Goal: Task Accomplishment & Management: Use online tool/utility

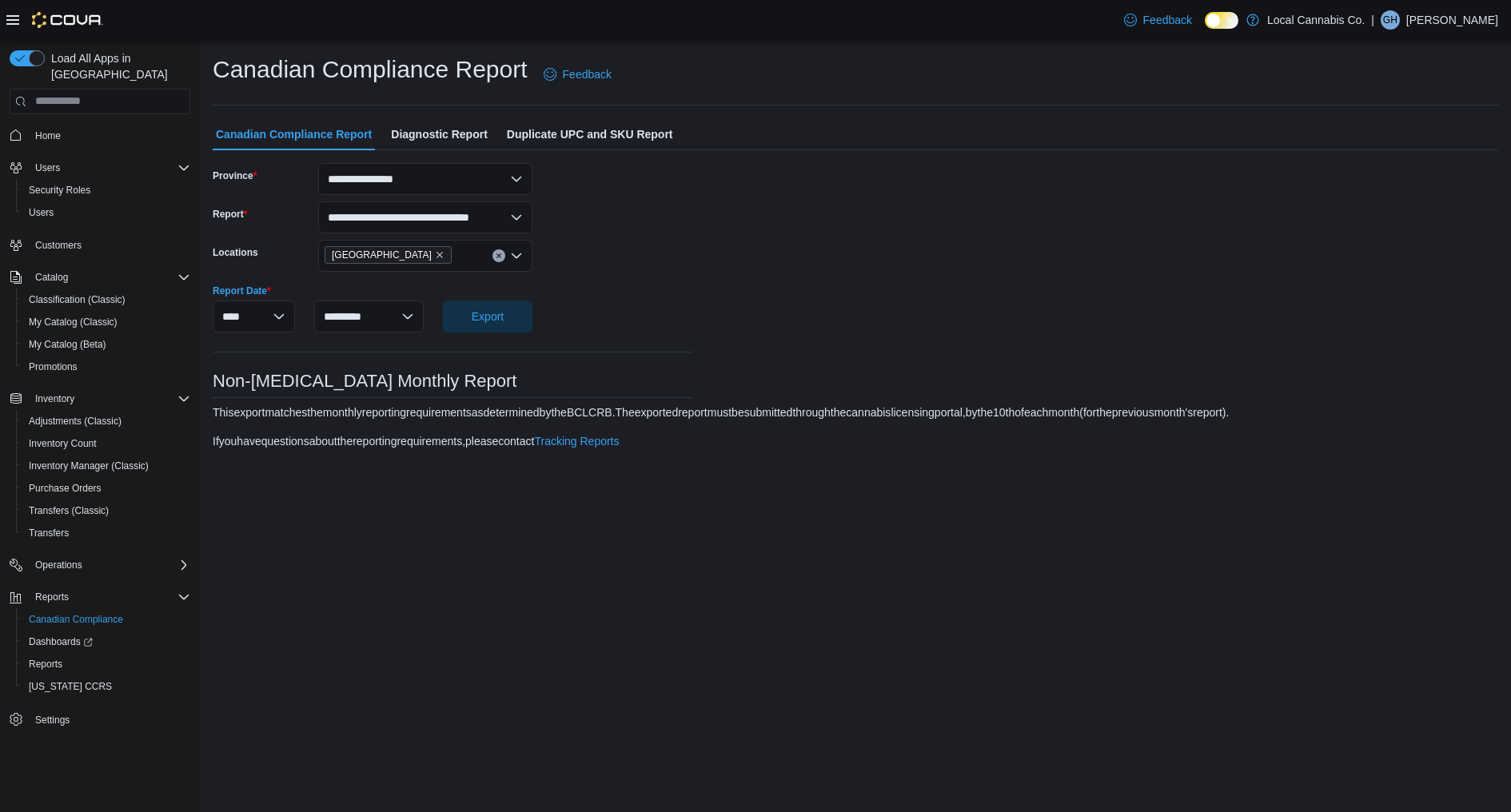
select select "**********"
select select "*********"
click at [614, 280] on div "**********" at bounding box center [452, 312] width 479 height 299
click at [56, 658] on span "Reports" at bounding box center [45, 665] width 34 height 13
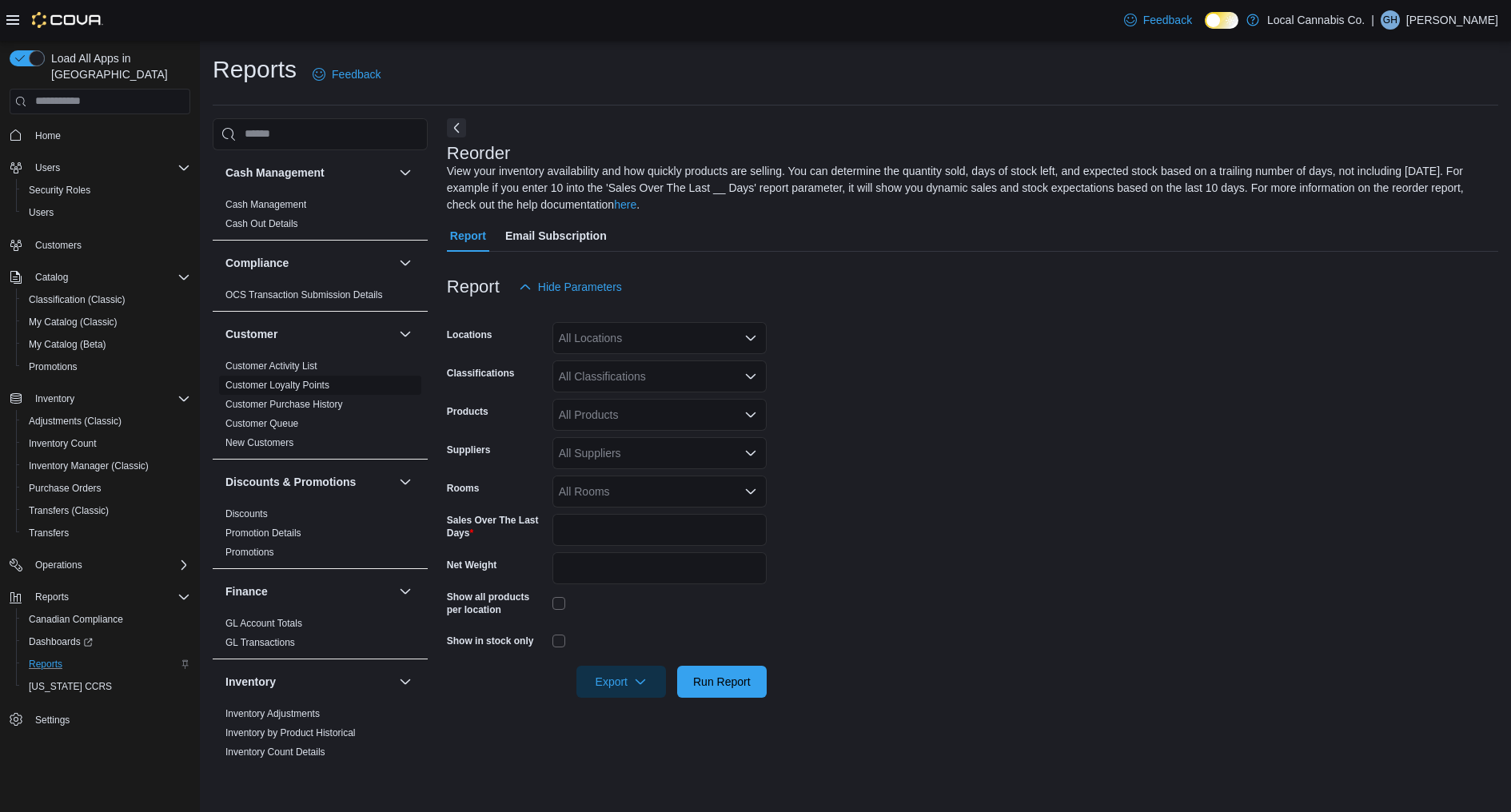
click at [339, 389] on span "Customer Loyalty Points" at bounding box center [321, 385] width 202 height 19
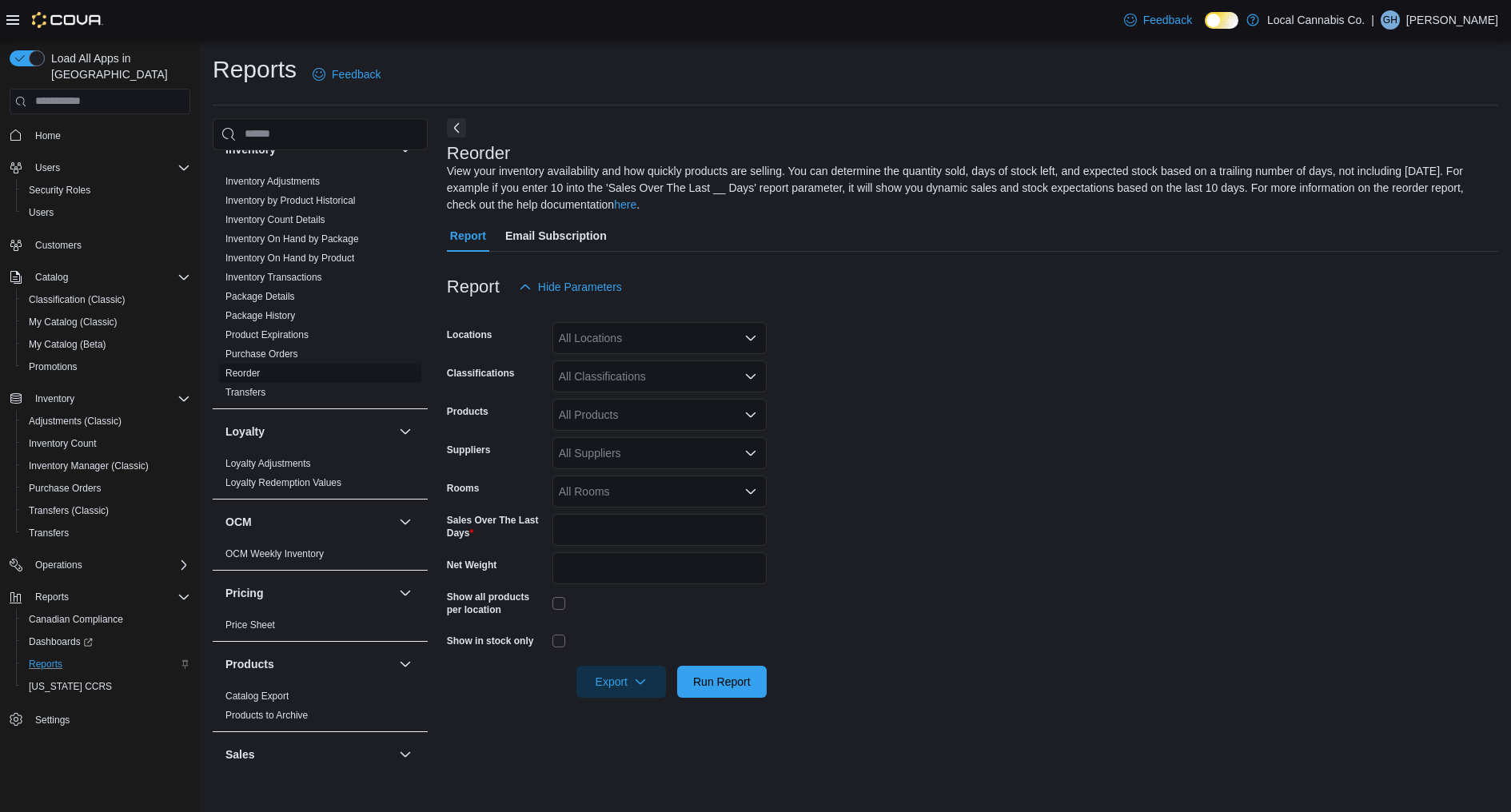
scroll to position [529, 0]
click at [632, 336] on div "All Locations" at bounding box center [659, 338] width 215 height 32
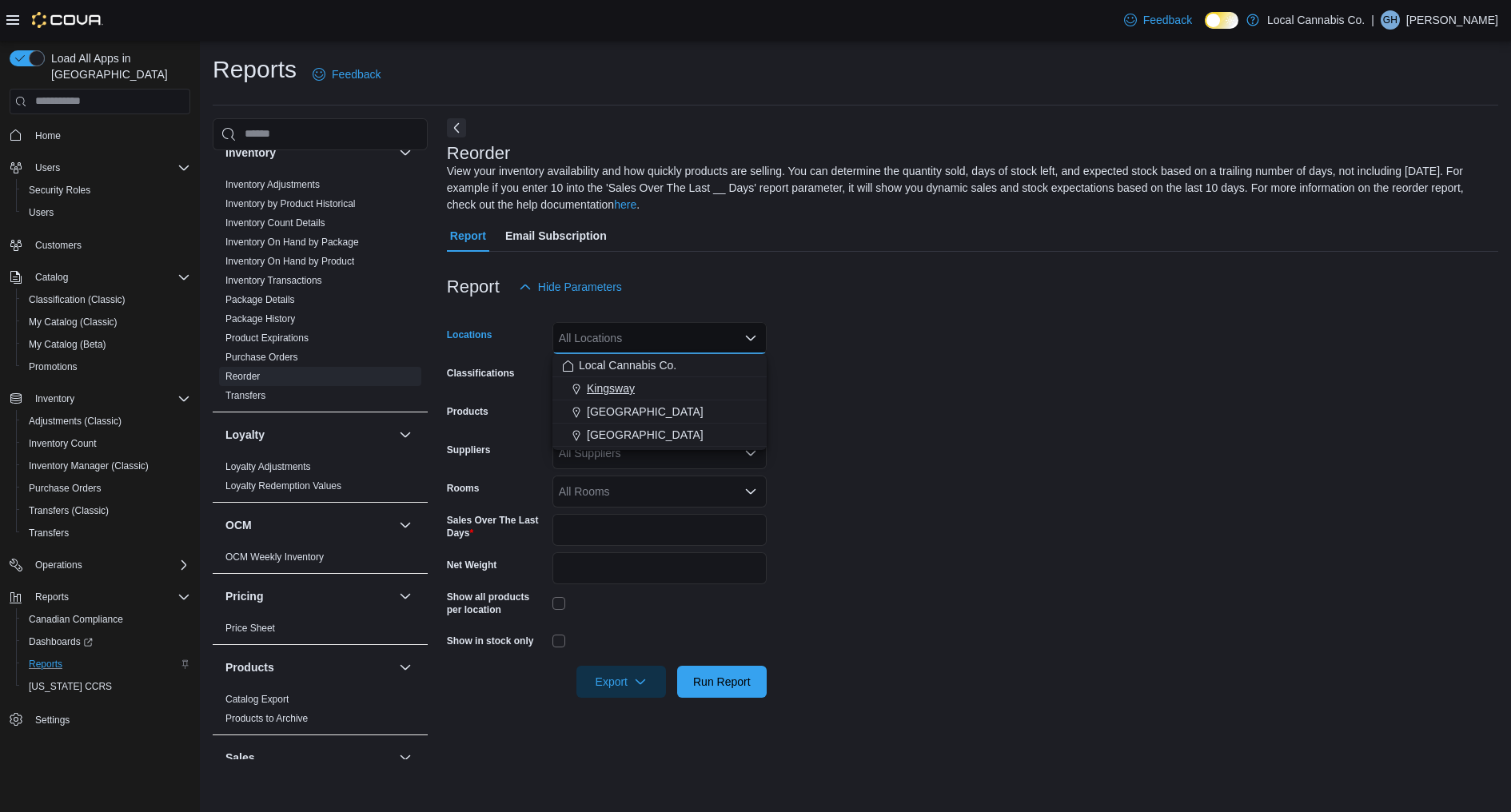
click at [649, 381] on div "Kingsway" at bounding box center [659, 388] width 195 height 16
click at [822, 380] on form "Locations Kingsway Classifications All Classifications Products All Products Su…" at bounding box center [973, 500] width 1051 height 395
click at [639, 453] on div "All Suppliers" at bounding box center [659, 453] width 215 height 32
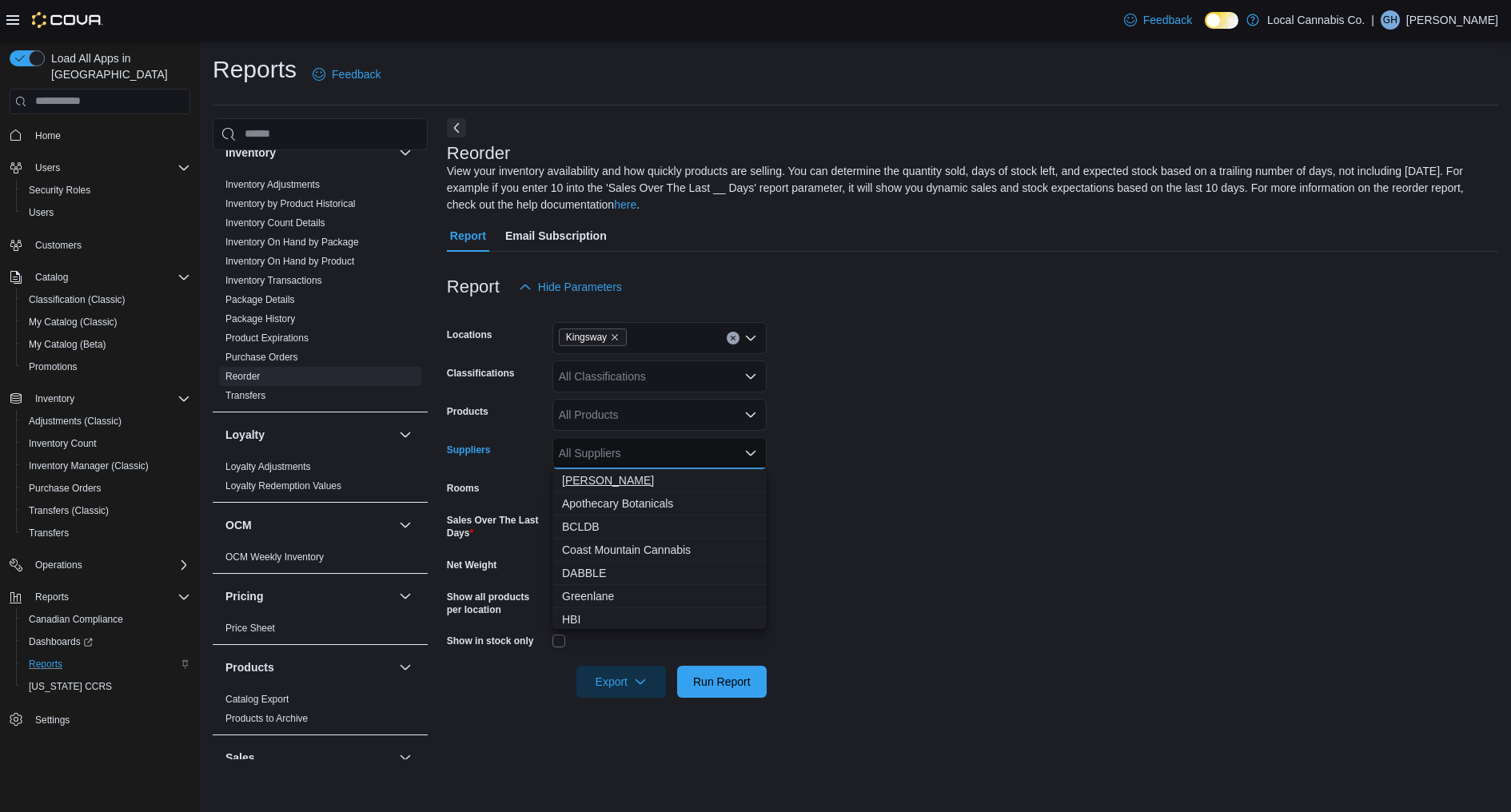
click at [660, 484] on span "[PERSON_NAME]" at bounding box center [659, 480] width 195 height 16
click at [705, 482] on span "Apothecary Botanicals" at bounding box center [644, 480] width 165 height 16
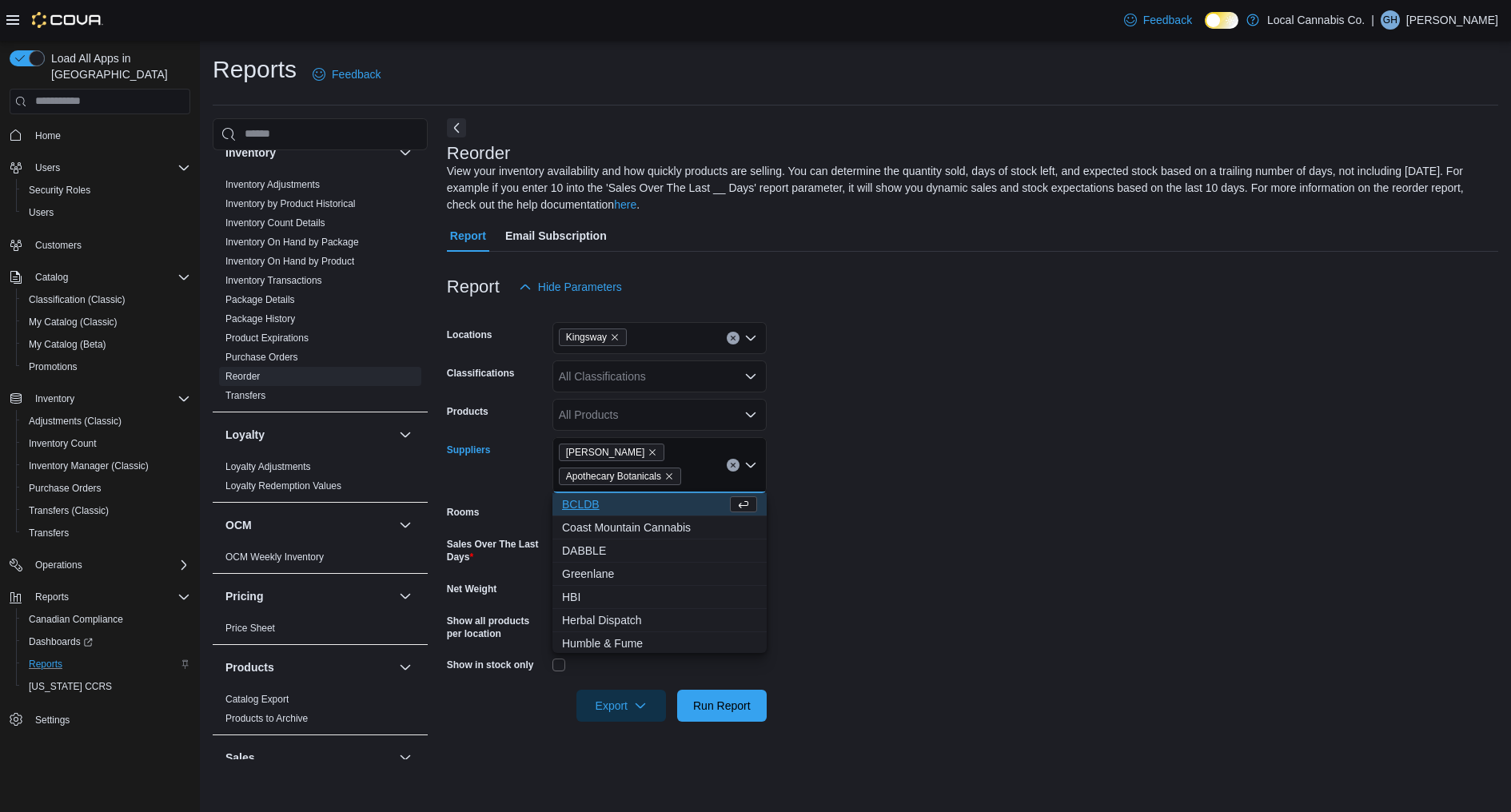
click at [688, 509] on span "BCLDB" at bounding box center [644, 504] width 165 height 16
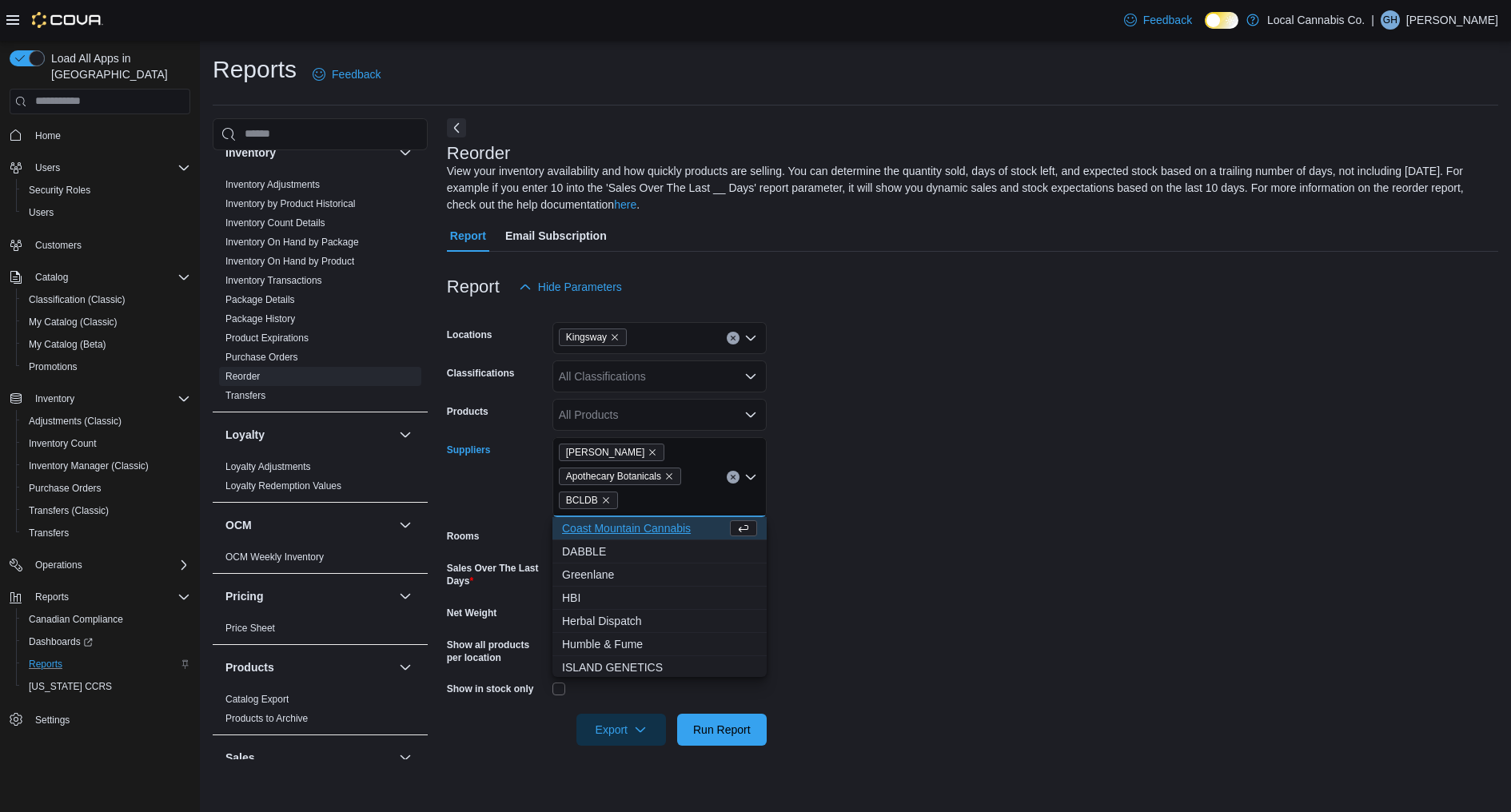
click at [708, 527] on span "Coast Mountain Cannabis" at bounding box center [644, 527] width 165 height 16
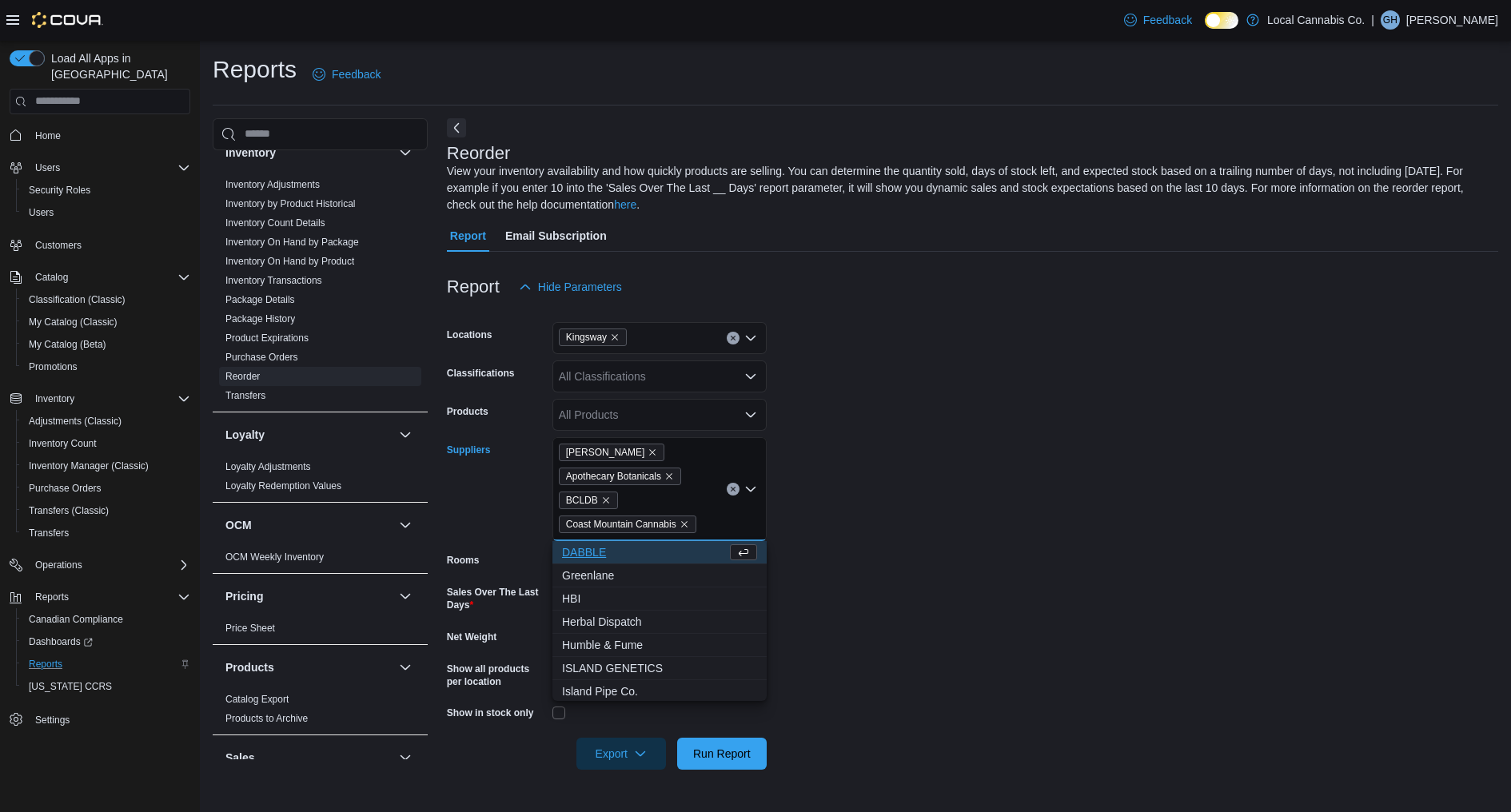
click at [700, 552] on span "DABBLE" at bounding box center [644, 552] width 165 height 16
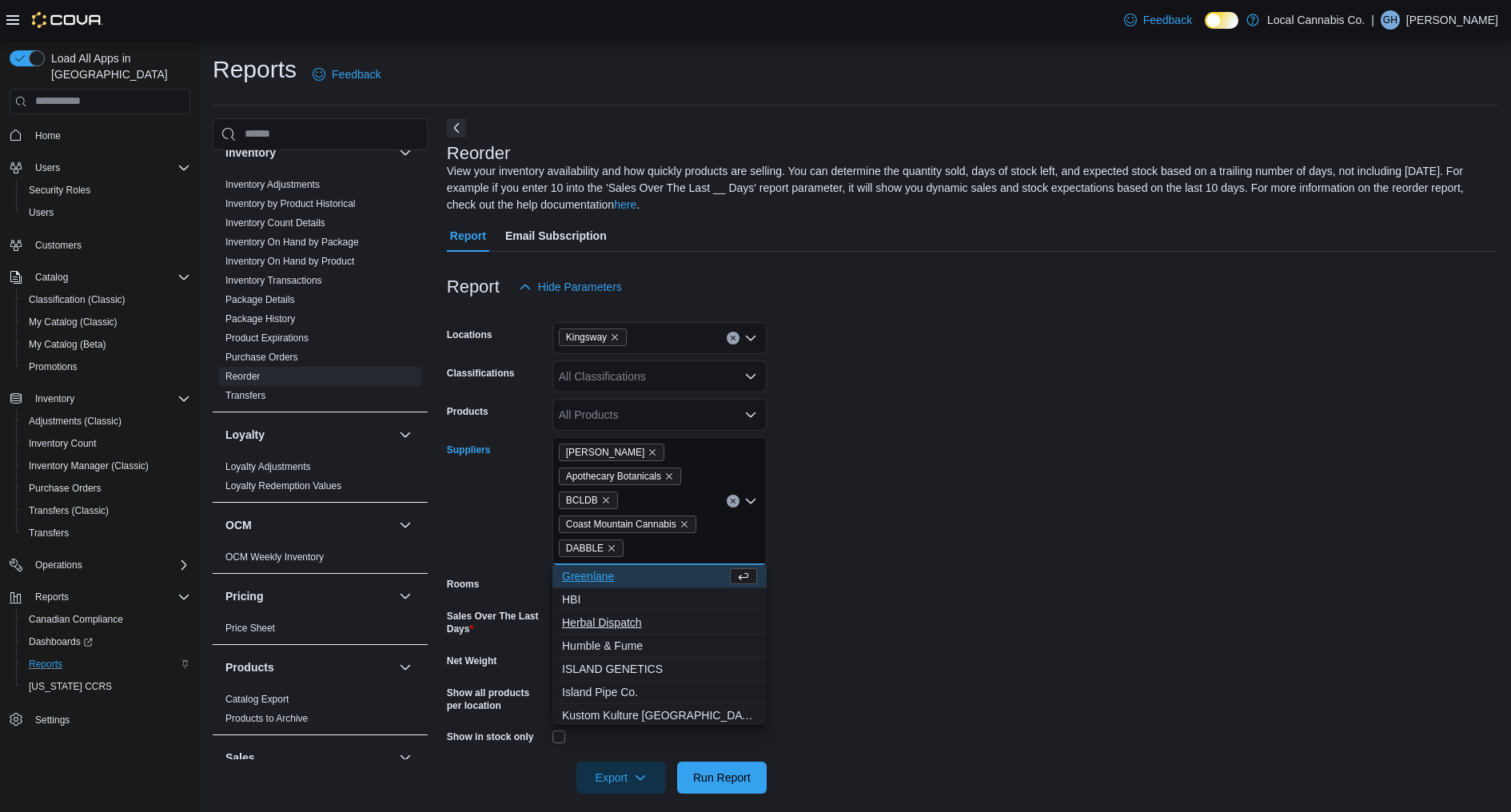
click at [686, 619] on span "Herbal Dispatch" at bounding box center [659, 622] width 195 height 16
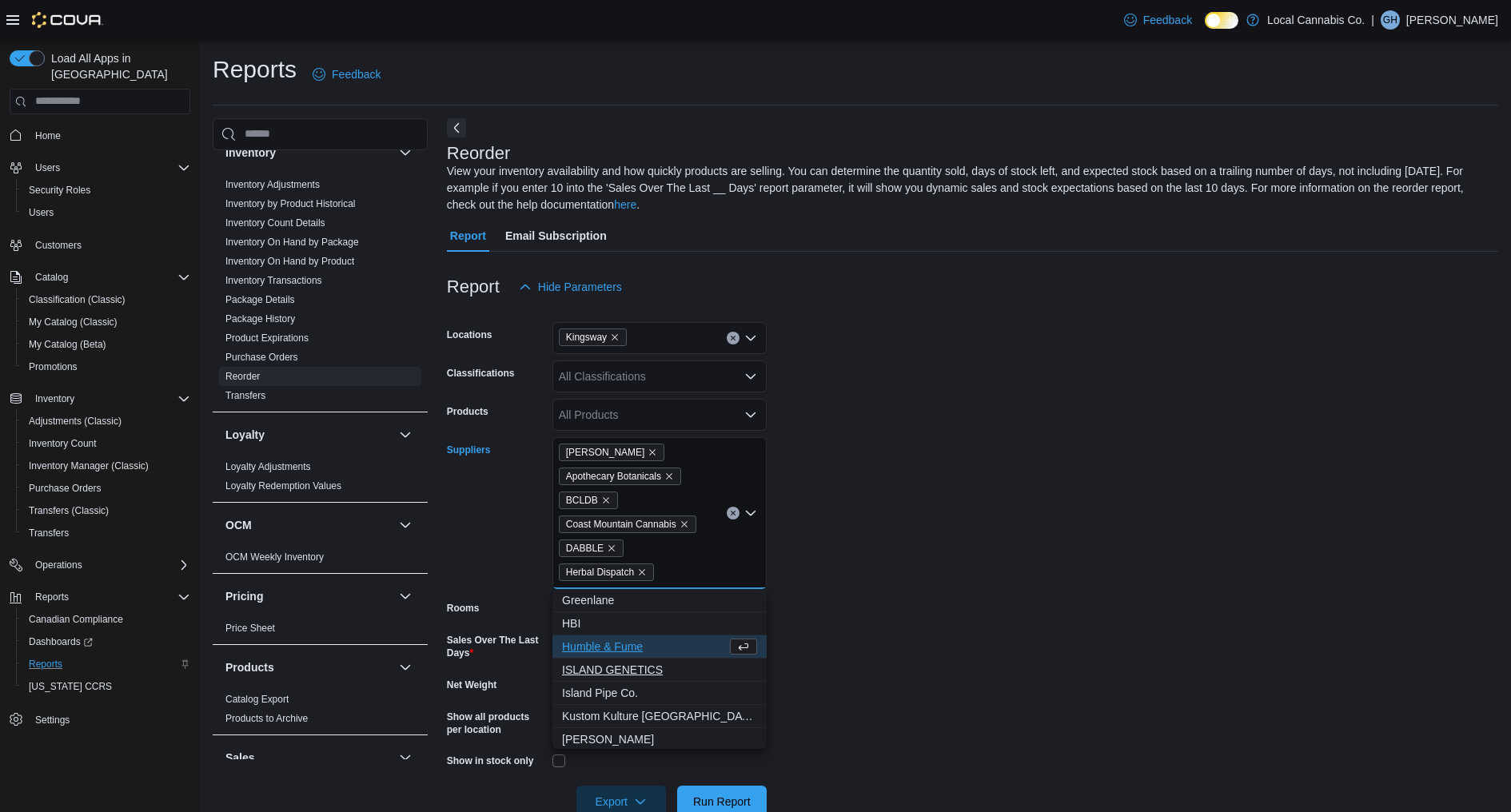
click at [685, 664] on span "ISLAND GENETICS" at bounding box center [659, 669] width 195 height 16
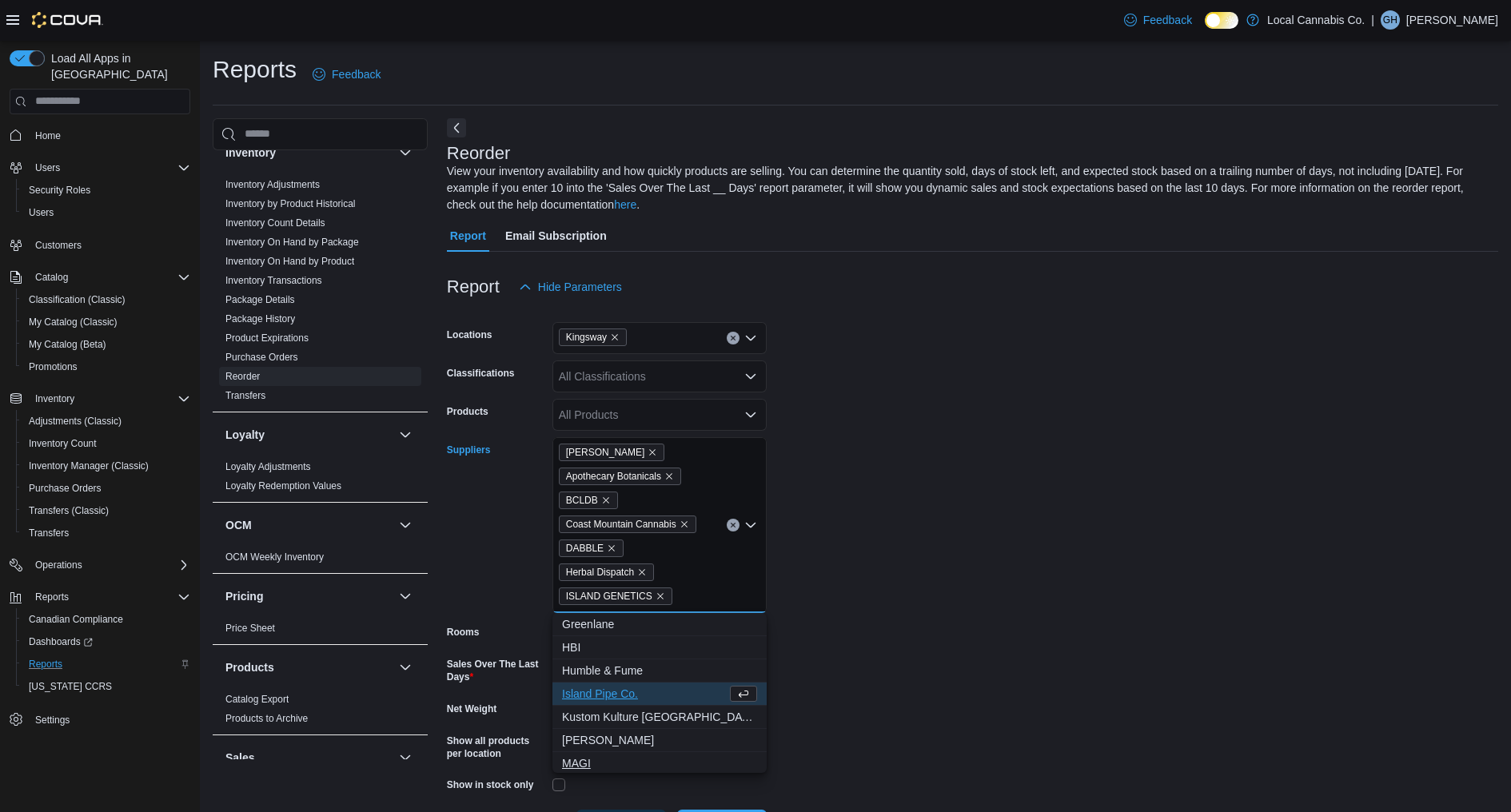
click at [677, 758] on span "MAGI" at bounding box center [659, 763] width 195 height 16
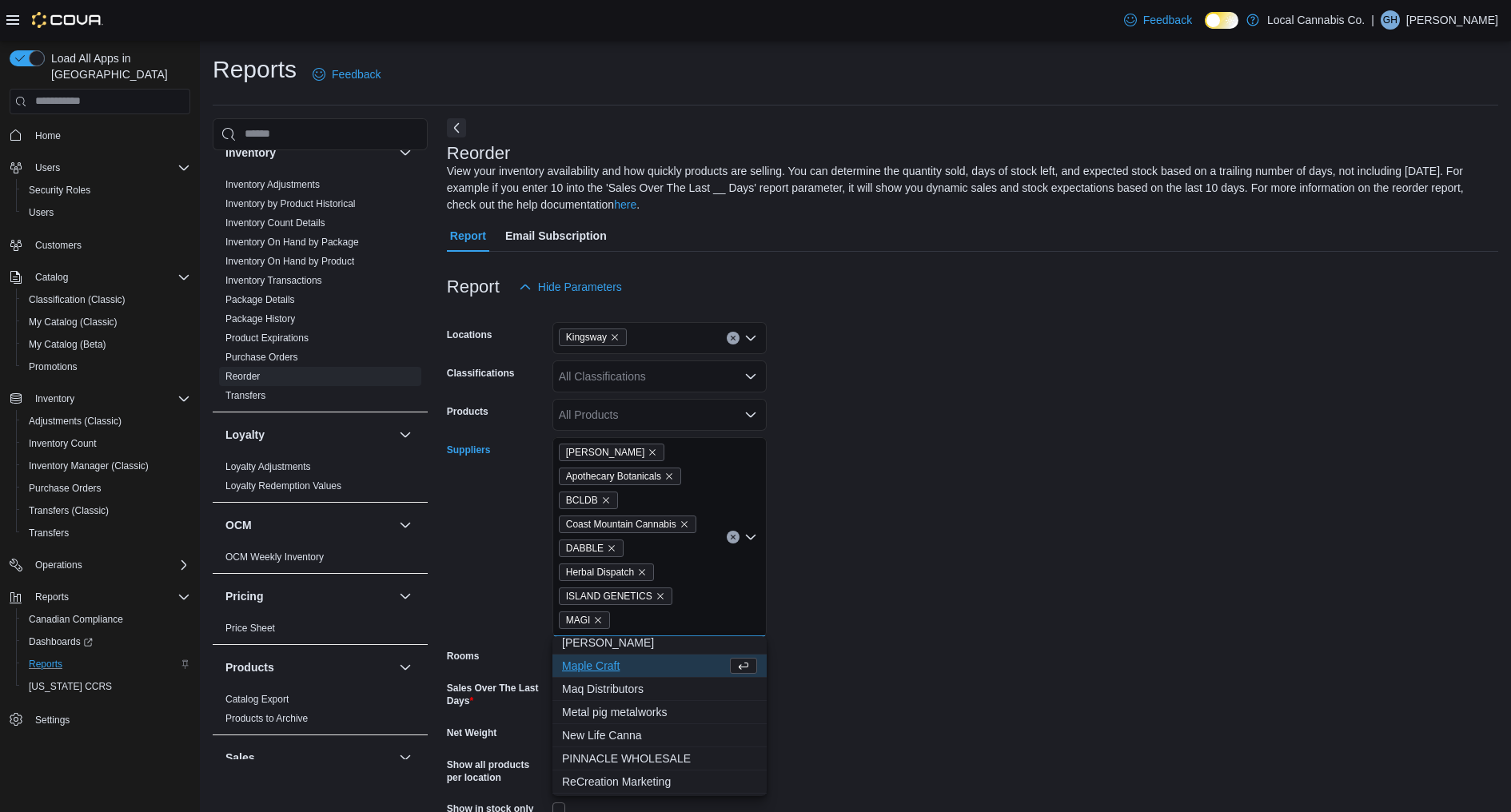
scroll to position [140, 0]
click at [675, 720] on span "New Life Canna" at bounding box center [659, 716] width 195 height 16
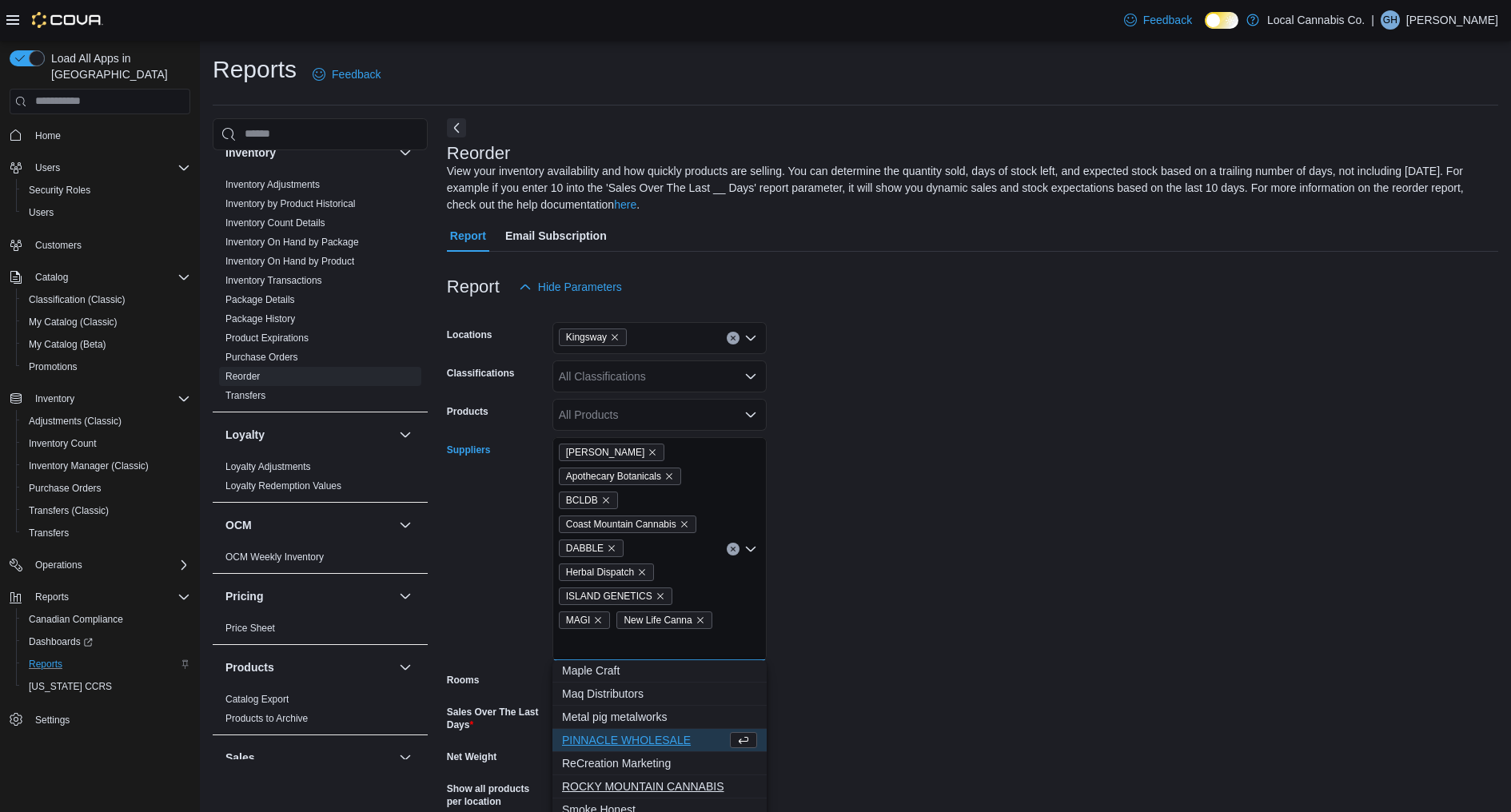
click at [738, 783] on span "ROCKY MOUNTAIN CANNABIS" at bounding box center [659, 786] width 195 height 16
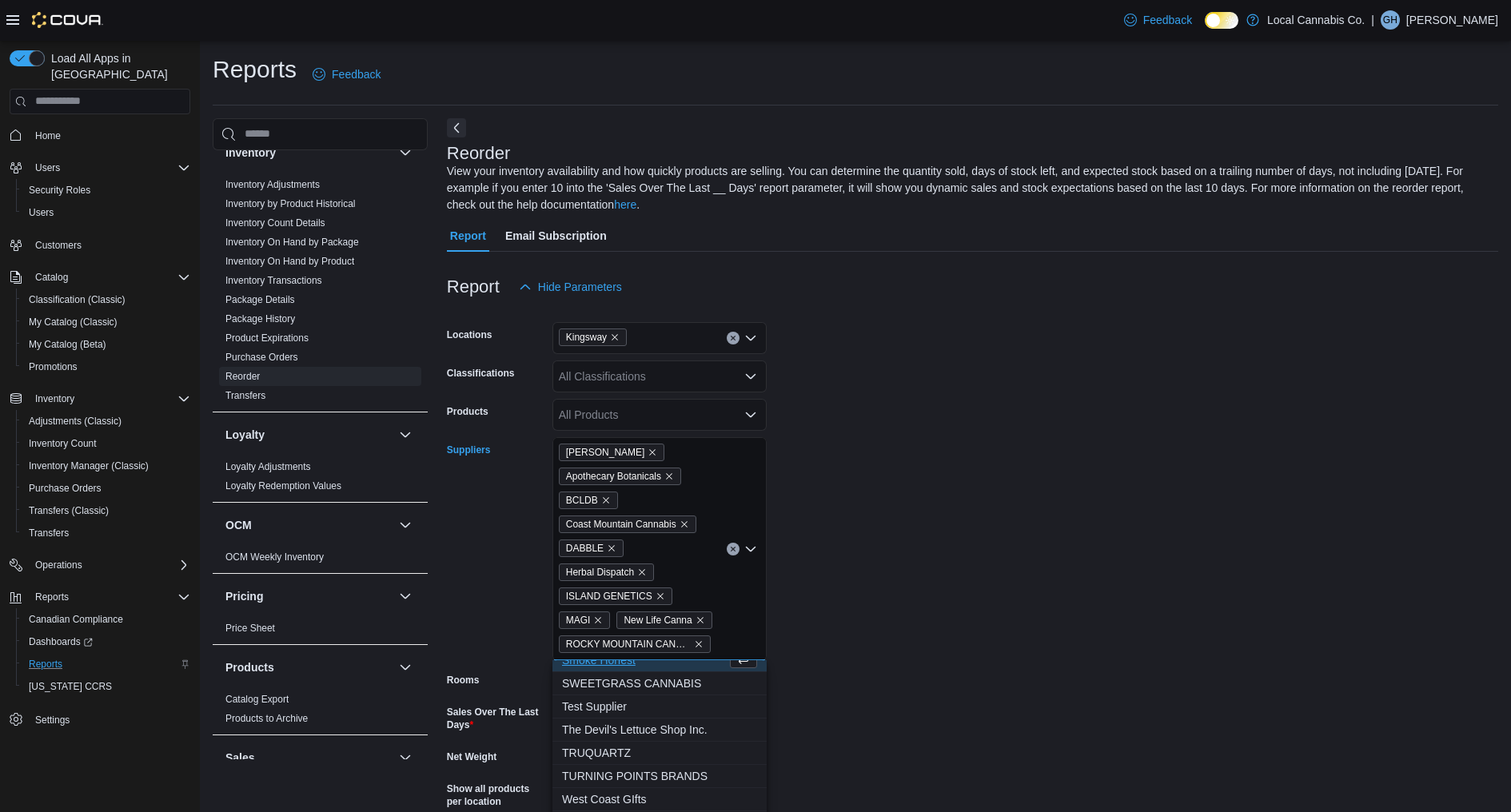
scroll to position [281, 0]
click at [704, 670] on span "SWEETGRASS CANNABIS" at bounding box center [659, 668] width 195 height 16
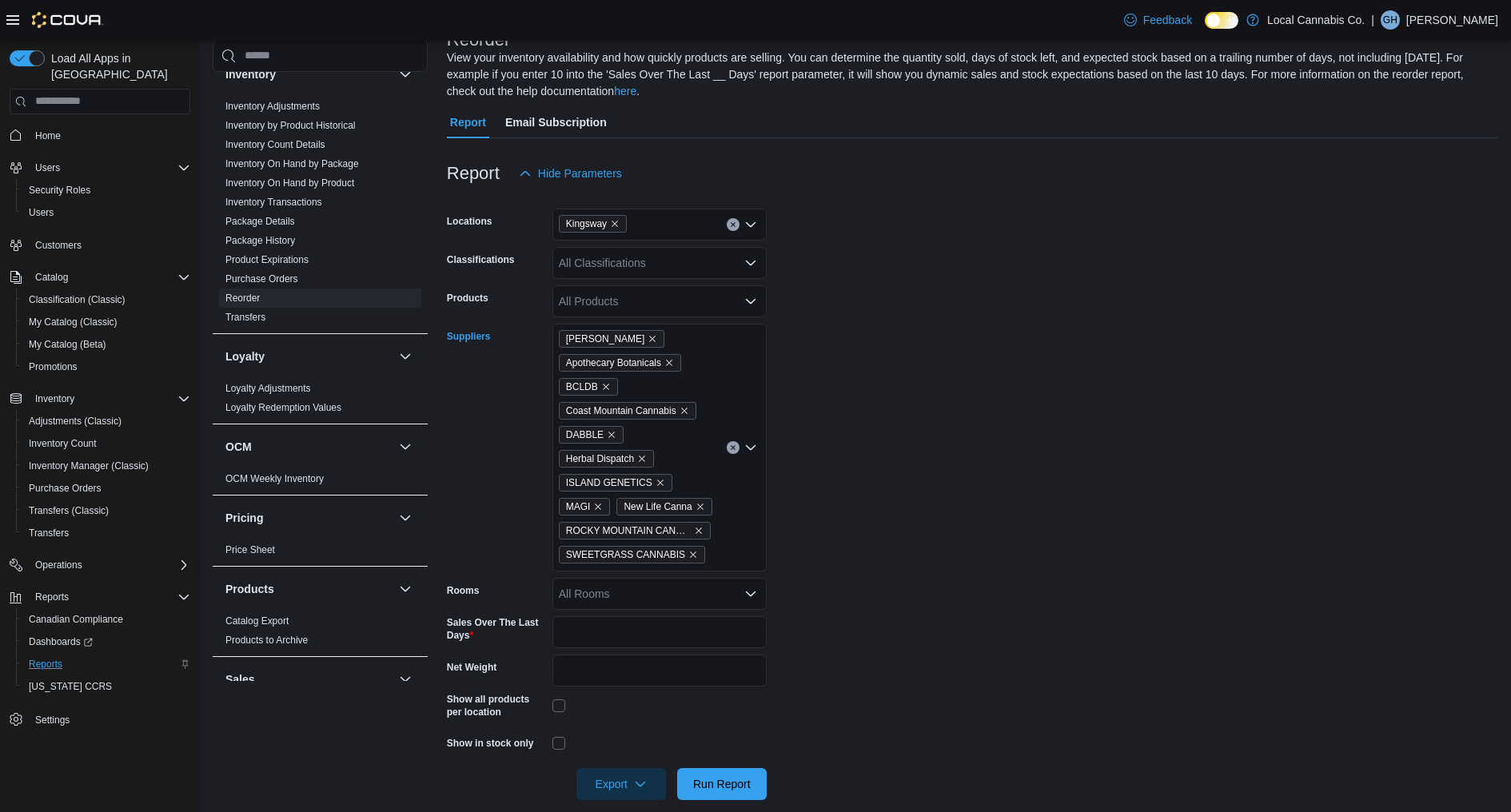
scroll to position [122, 0]
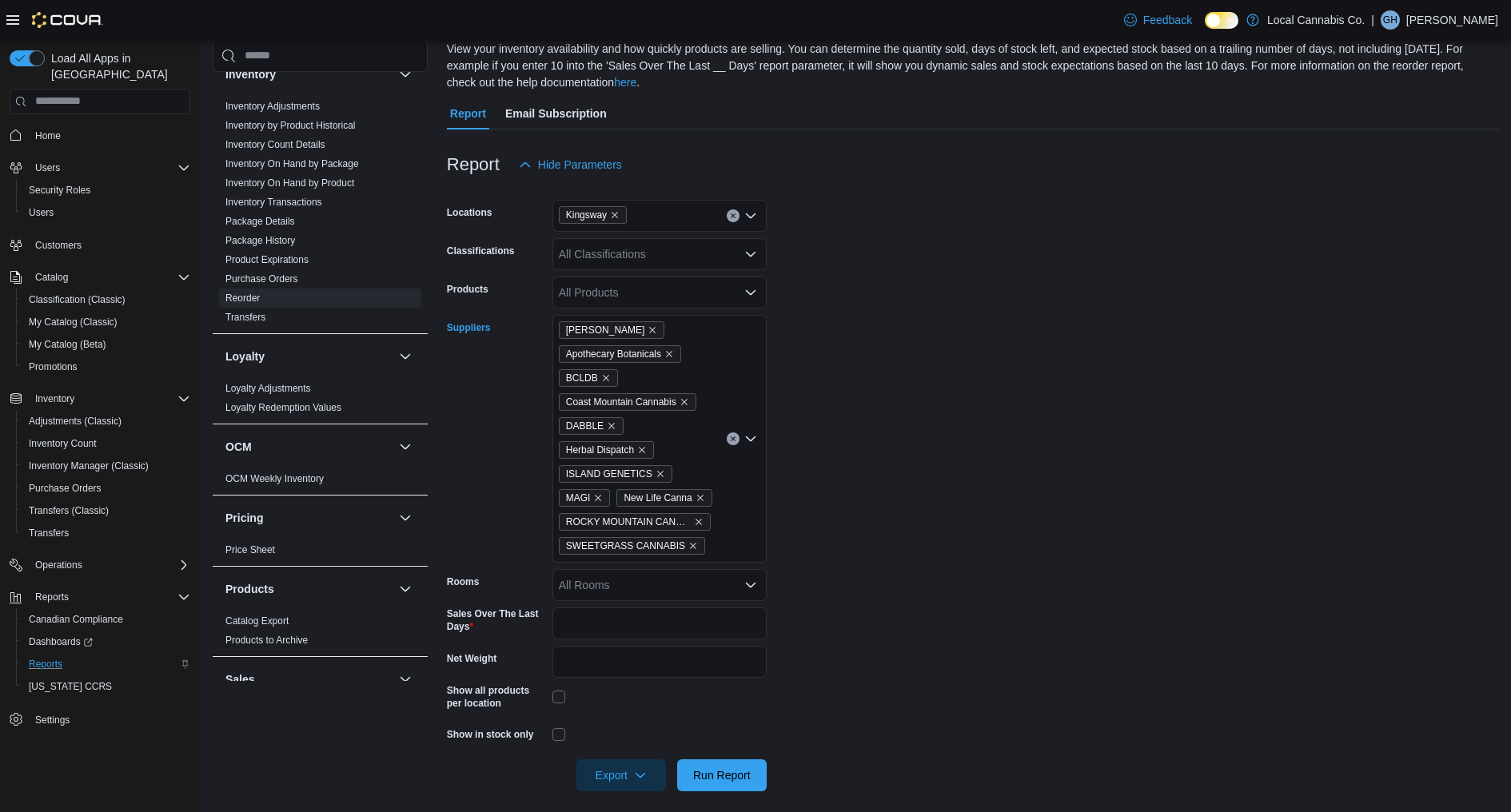
click at [731, 547] on div "[PERSON_NAME] Apothecary Botanicals BCLDB Coast Mountain Cannabis DABBLE Herbal…" at bounding box center [659, 439] width 215 height 248
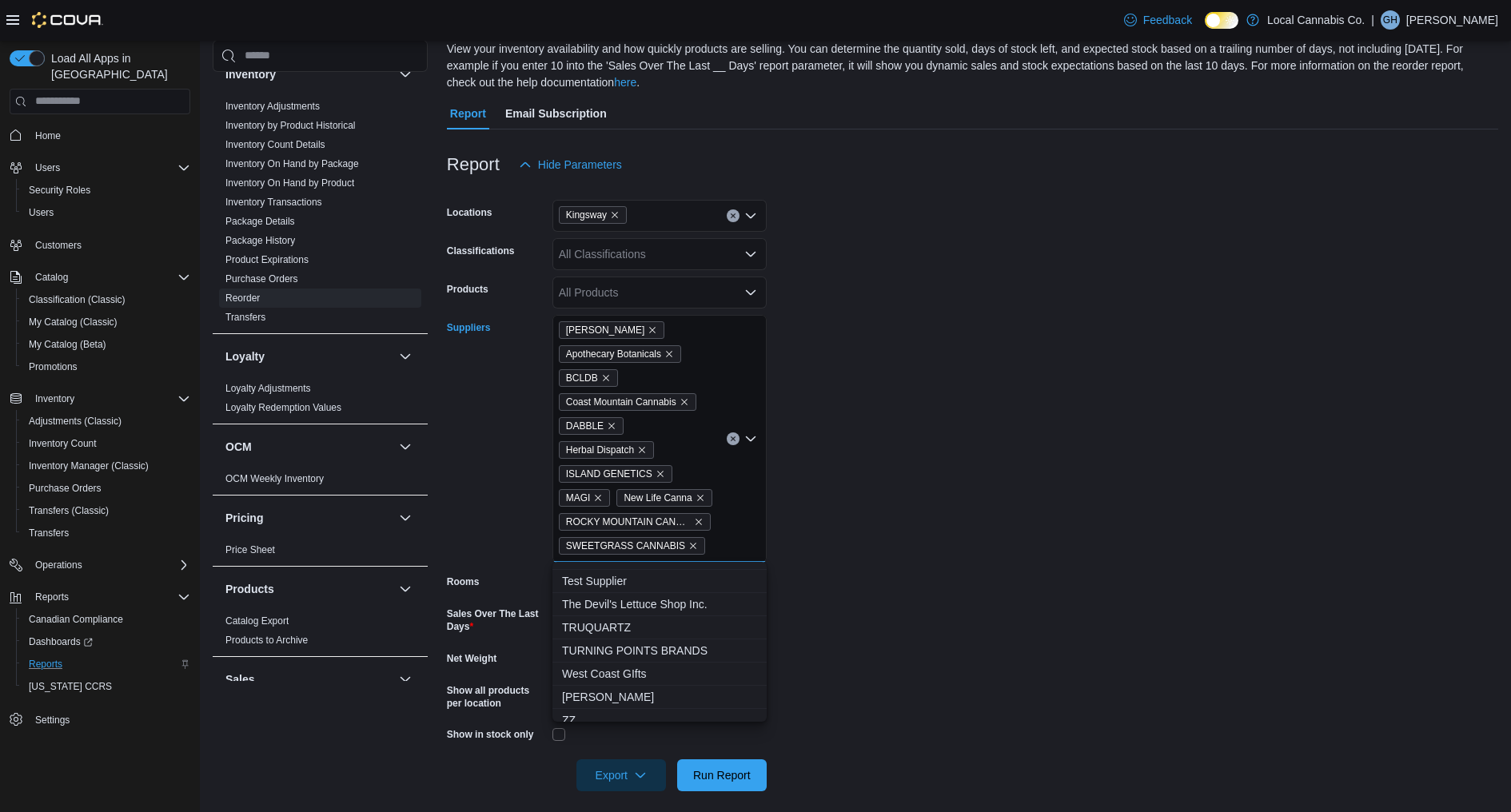
scroll to position [281, 0]
click at [675, 692] on span "[PERSON_NAME]" at bounding box center [659, 686] width 195 height 16
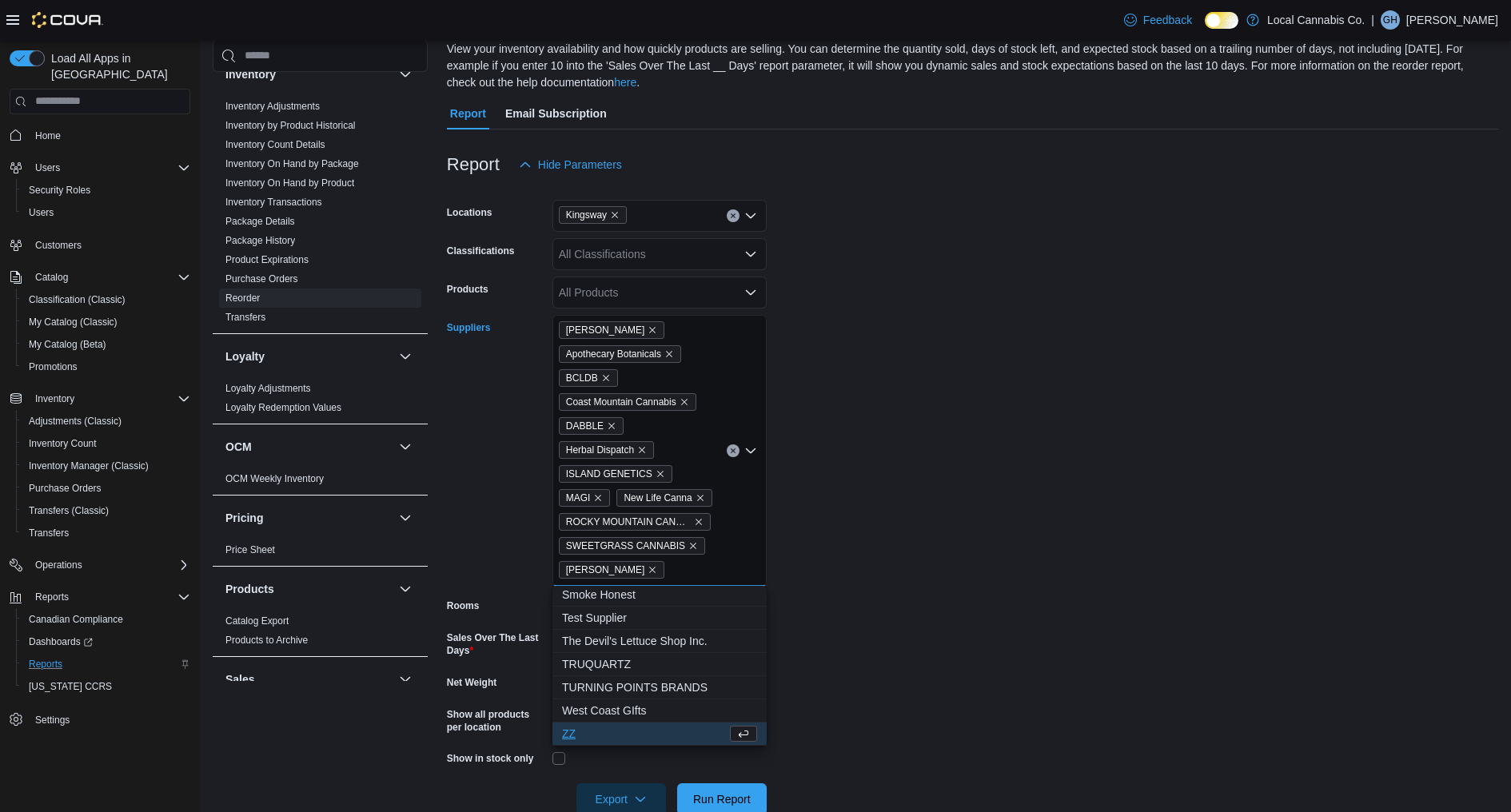
scroll to position [256, 0]
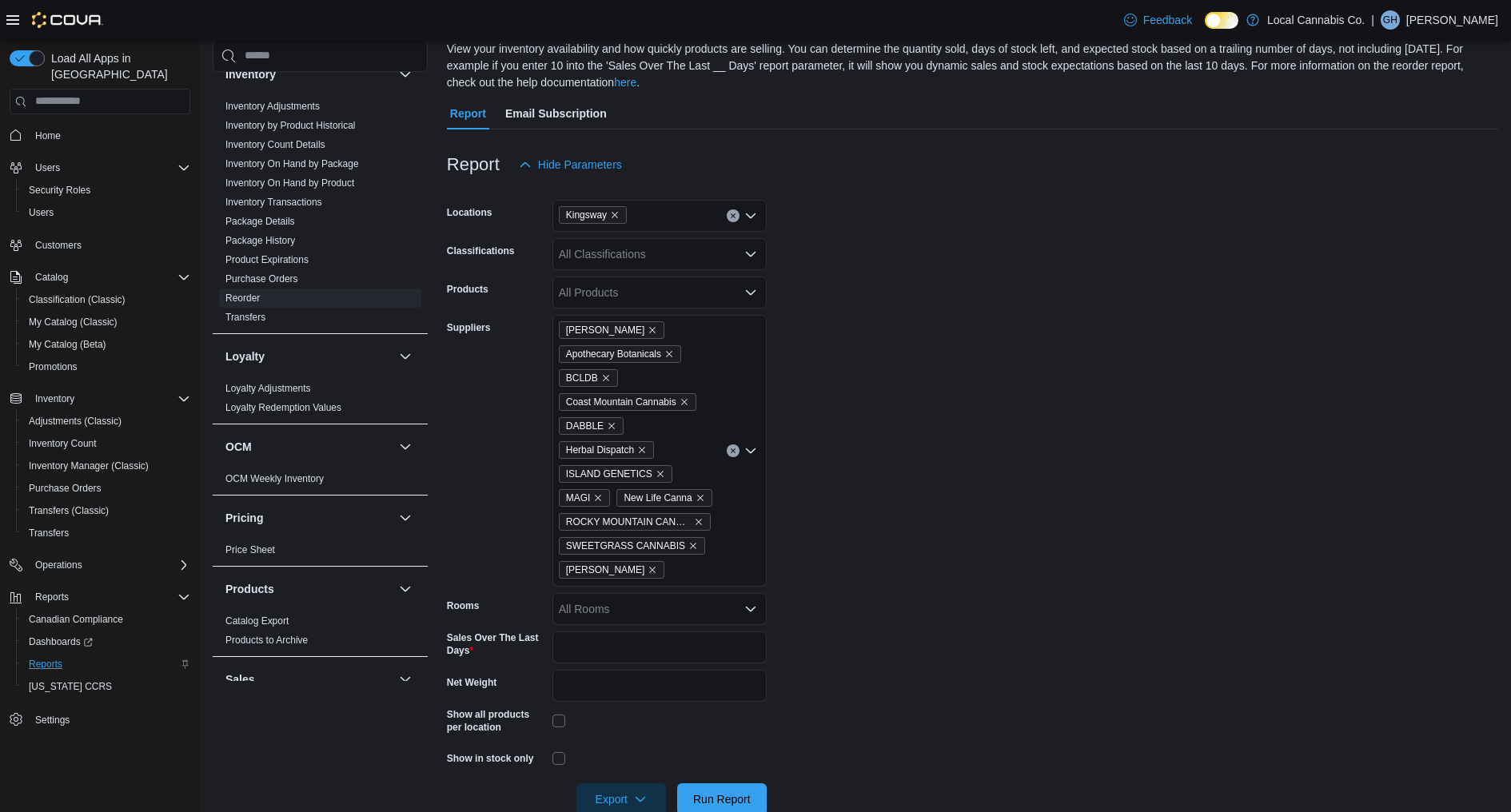
click at [868, 664] on form "Locations Kingsway Classifications All Classifications Products All Products Su…" at bounding box center [973, 497] width 1051 height 634
click at [722, 795] on span "Run Report" at bounding box center [721, 798] width 58 height 16
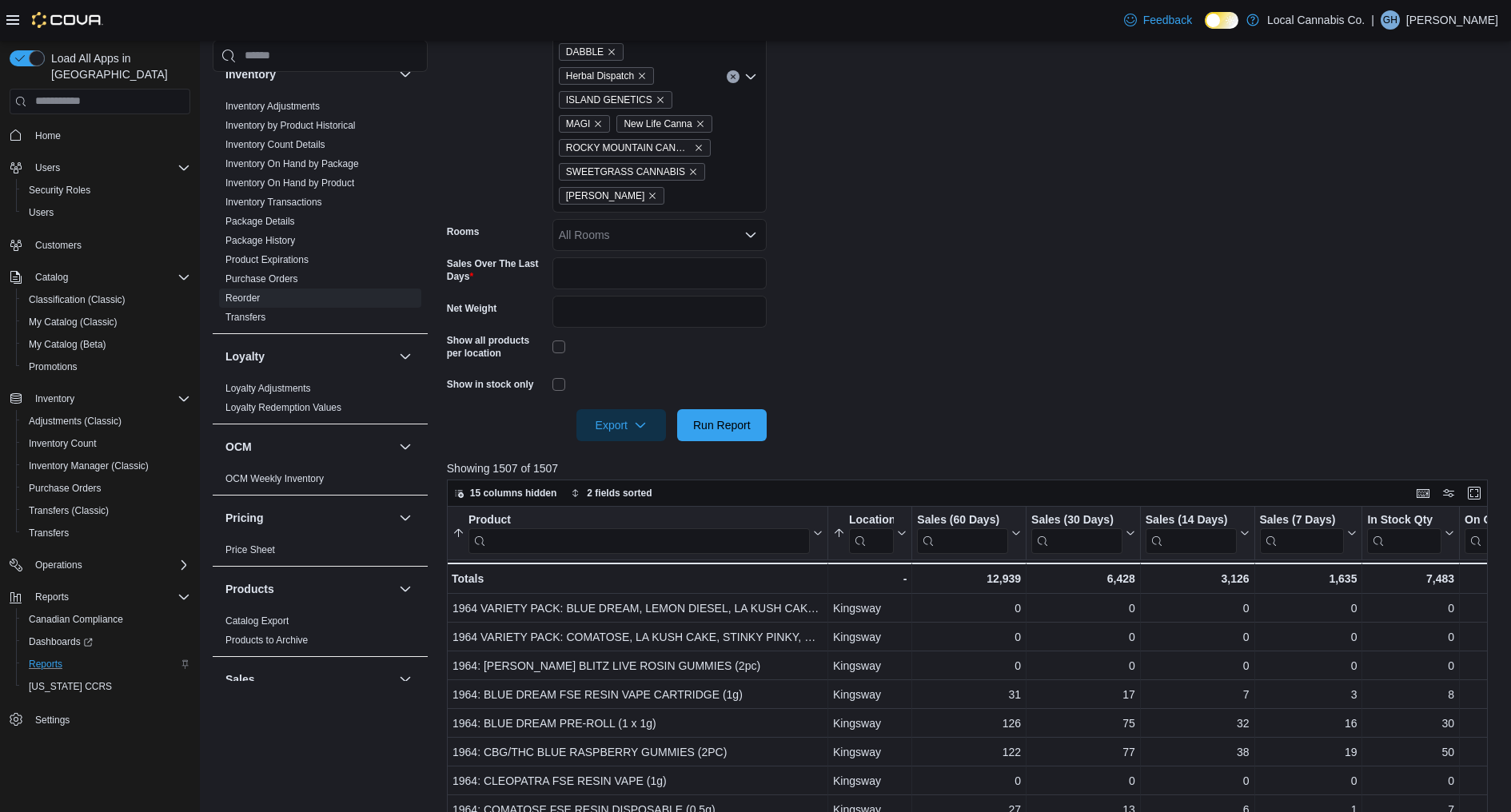
scroll to position [505, 0]
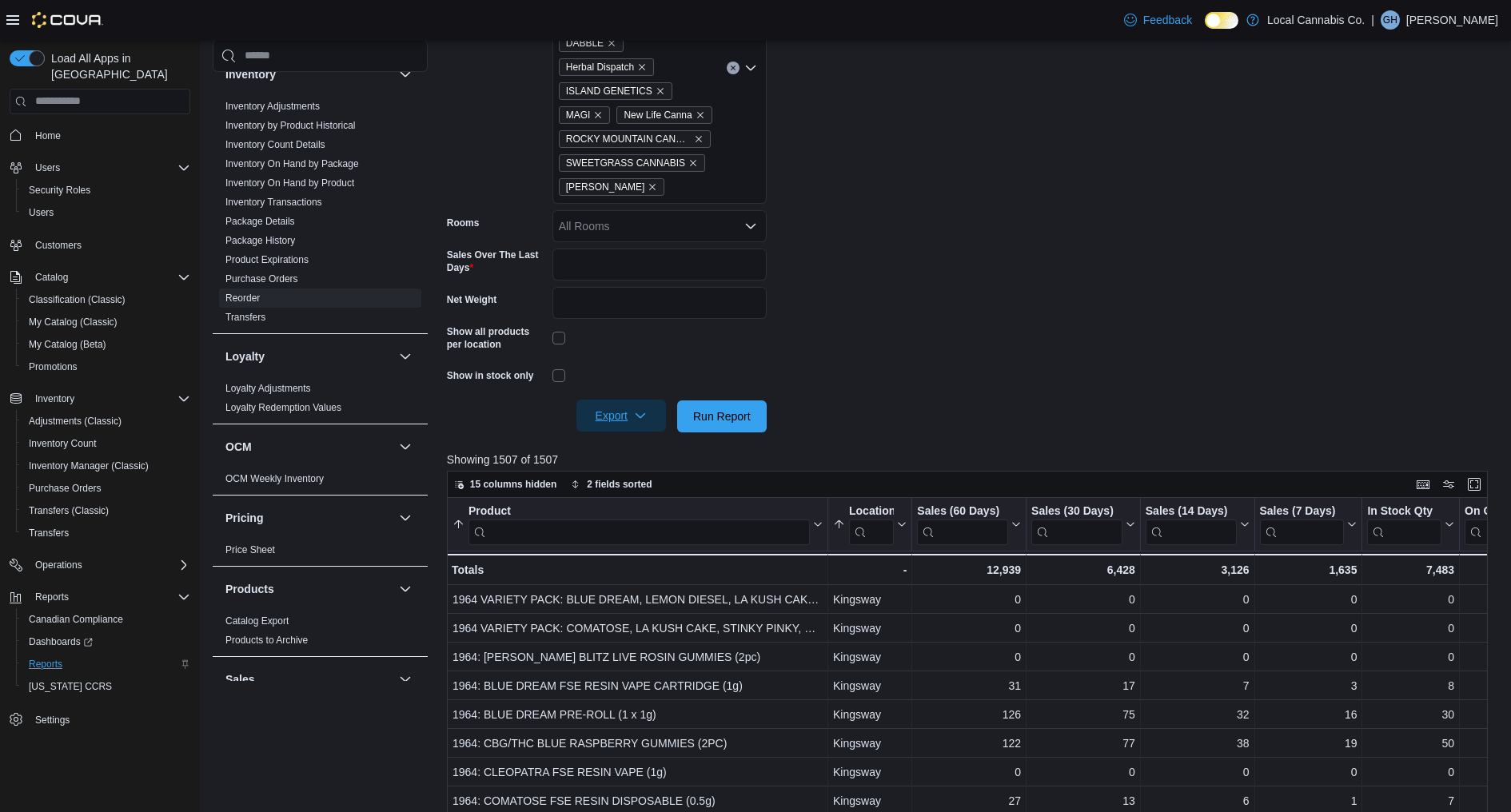
click at [615, 403] on span "Export" at bounding box center [621, 416] width 70 height 32
click at [635, 453] on span "Export to Excel" at bounding box center [622, 448] width 72 height 13
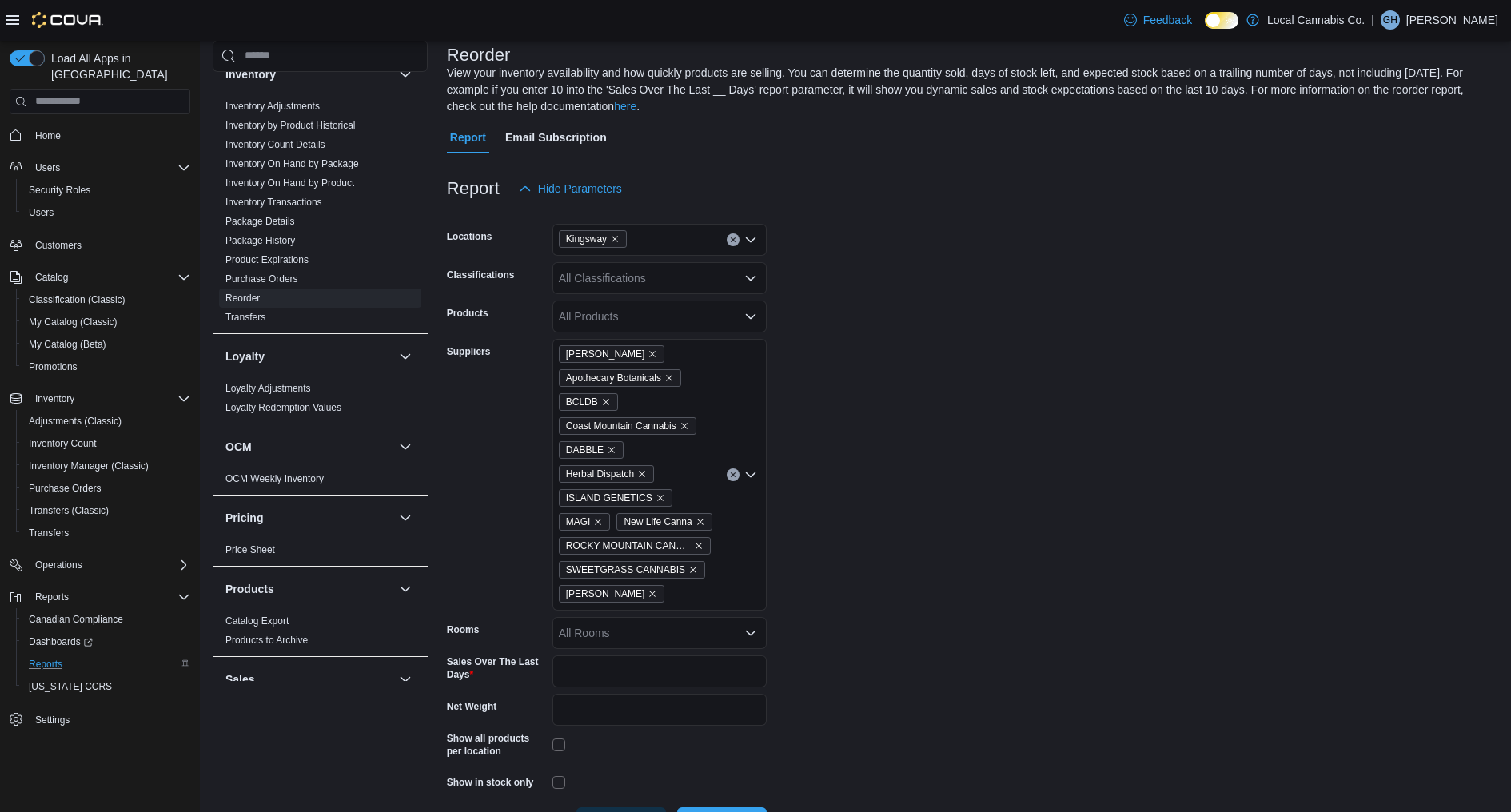
scroll to position [60, 0]
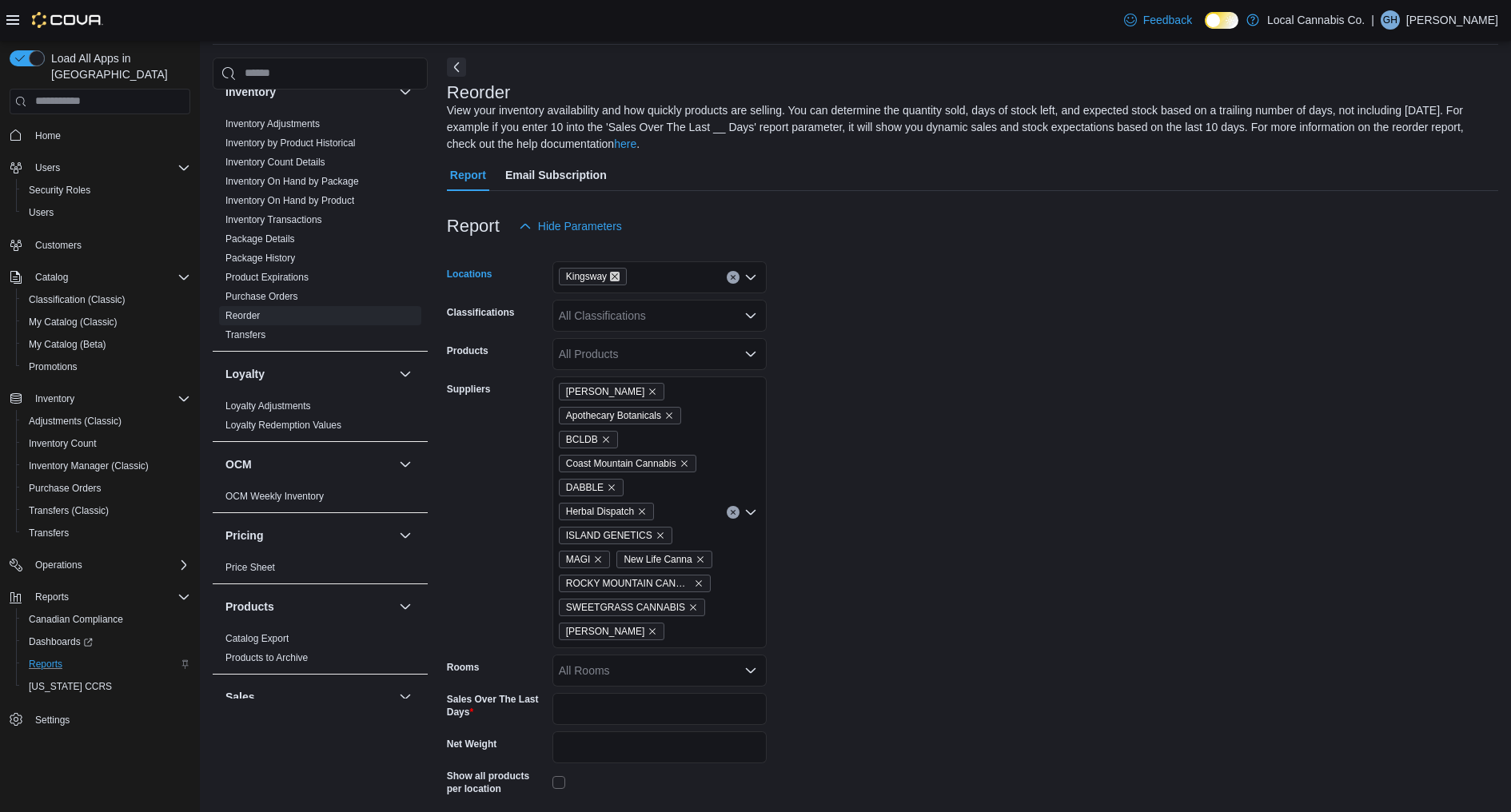
click at [617, 273] on icon "Remove Kingsway from selection in this group" at bounding box center [615, 276] width 9 height 9
click at [627, 340] on button "[GEOGRAPHIC_DATA]" at bounding box center [659, 351] width 215 height 24
click at [851, 354] on form "Locations [GEOGRAPHIC_DATA] Combo box. Selected. [GEOGRAPHIC_DATA]. Press Backs…" at bounding box center [973, 559] width 1051 height 634
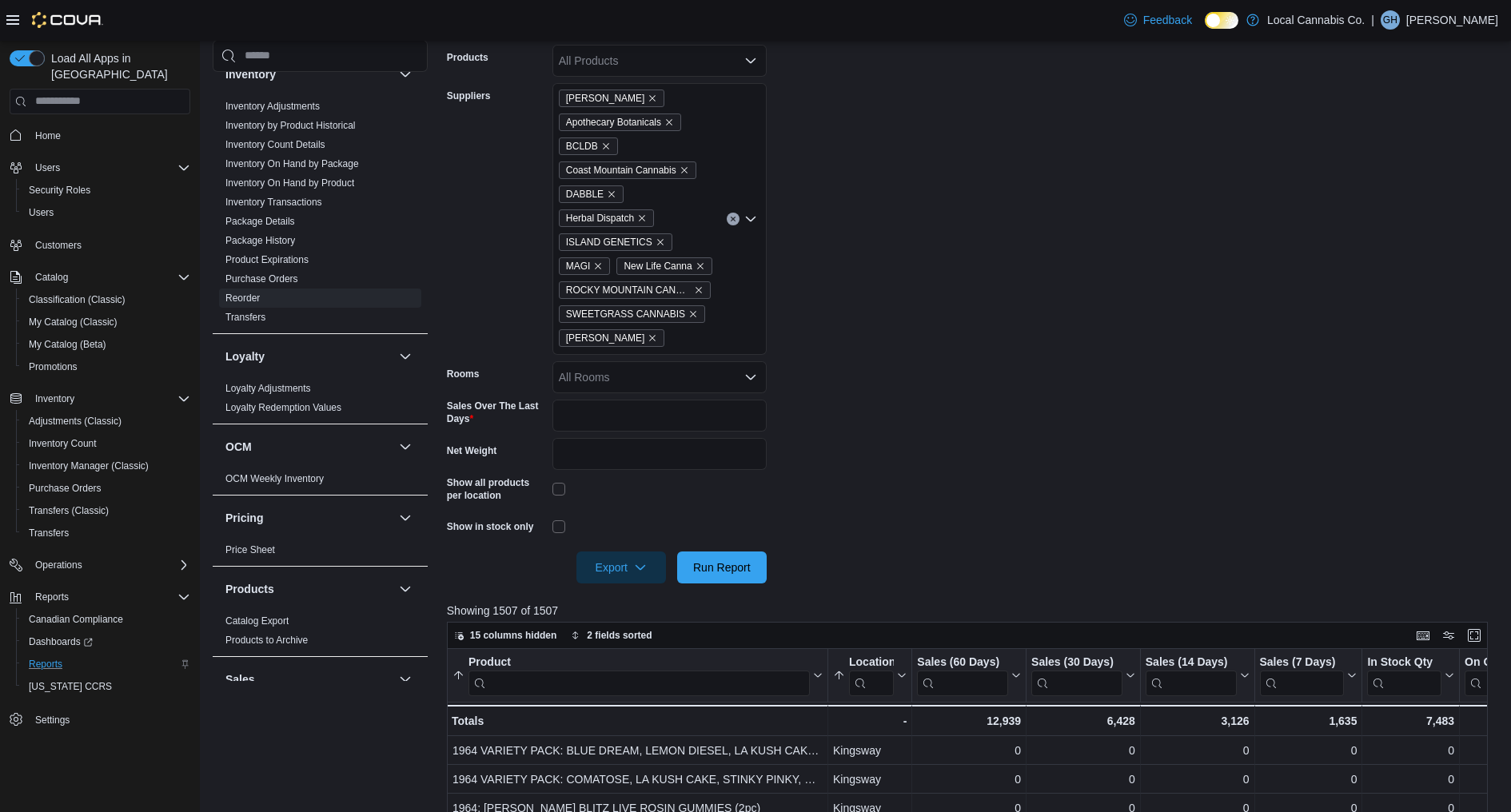
scroll to position [466, 0]
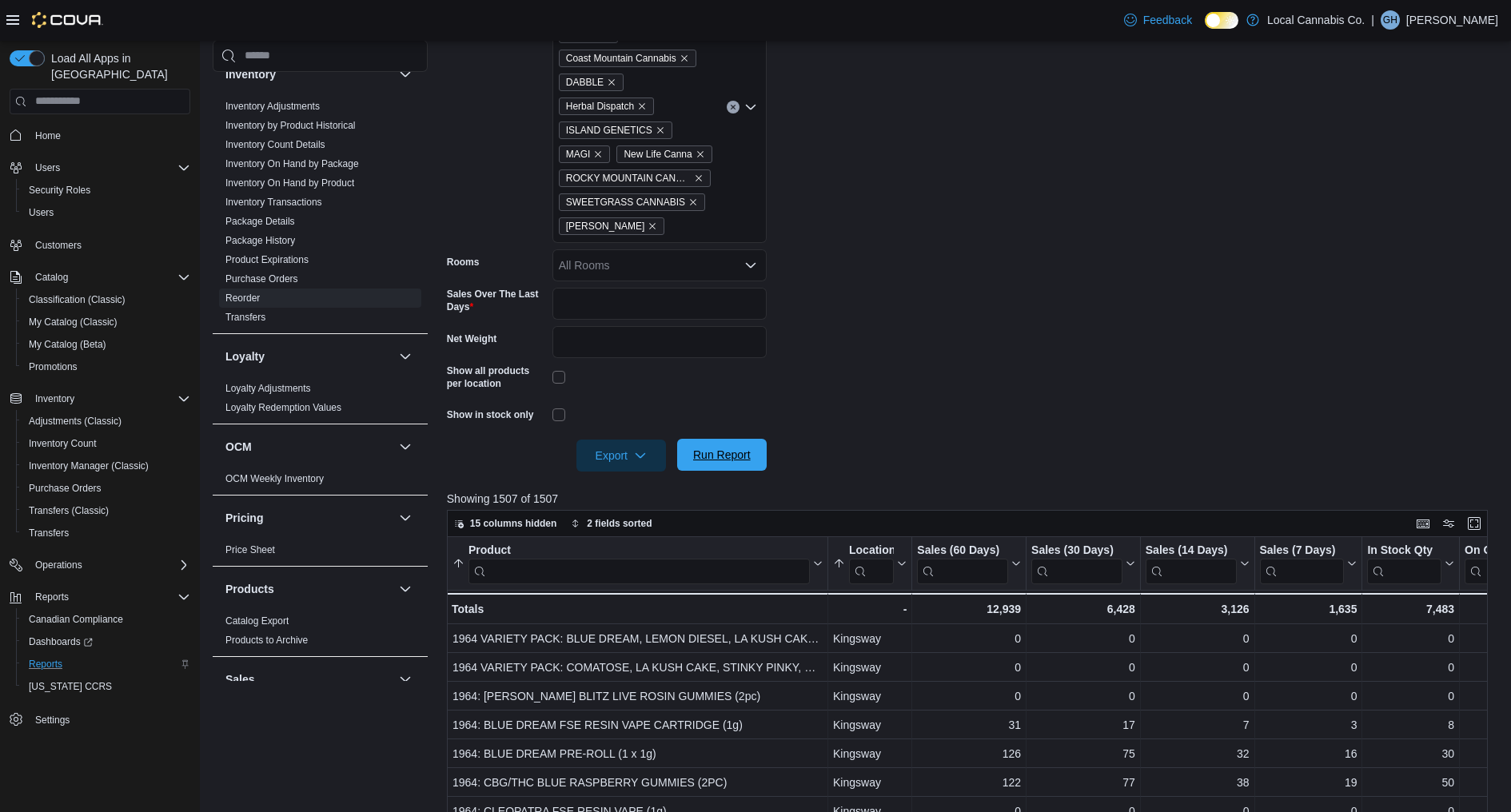
click at [738, 443] on span "Run Report" at bounding box center [721, 455] width 70 height 32
click at [642, 445] on span "Export" at bounding box center [621, 455] width 70 height 32
click at [643, 482] on span "Export to Excel" at bounding box center [622, 487] width 72 height 13
